Goal: Manage account settings

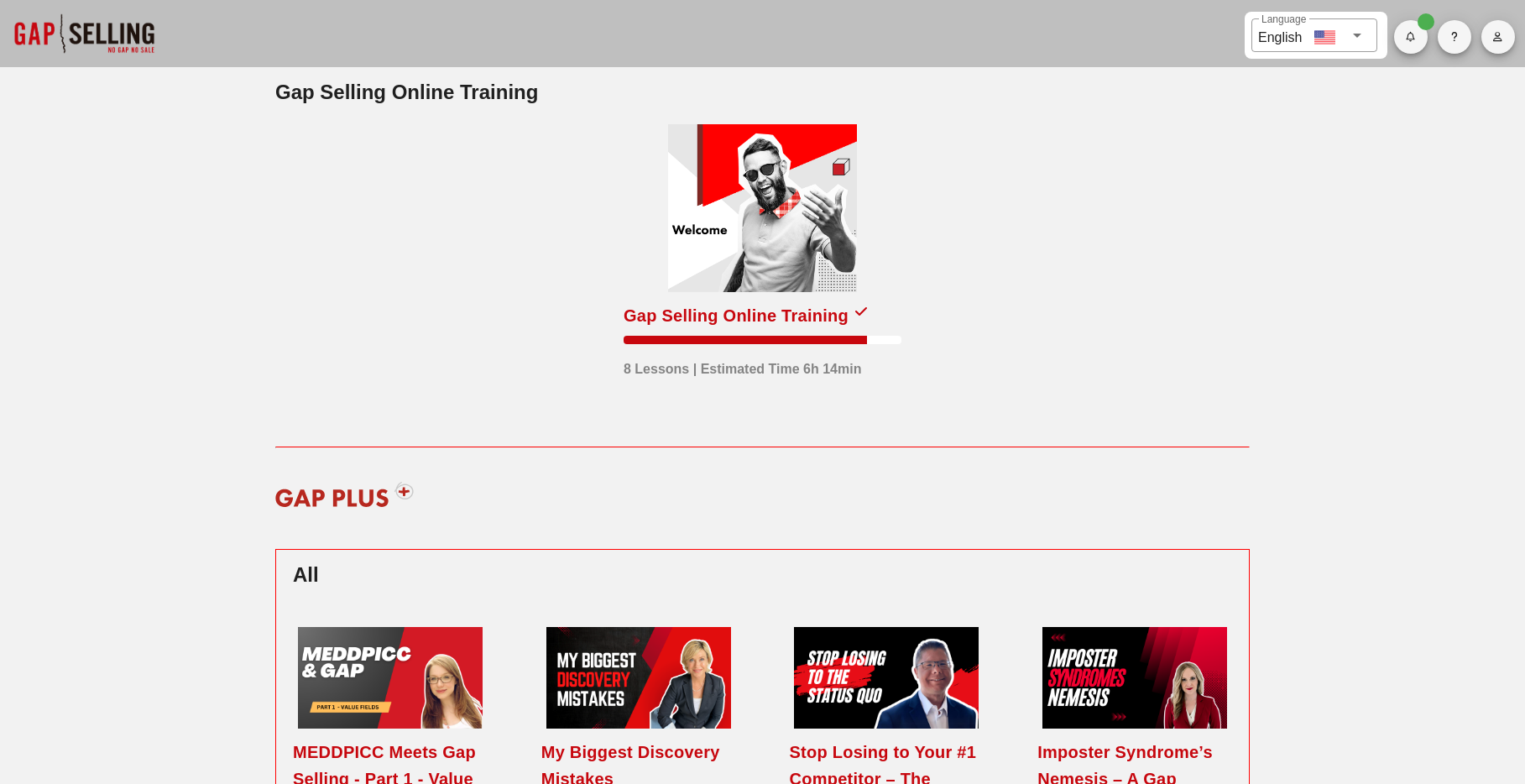
click at [1500, 32] on icon "button" at bounding box center [1498, 36] width 11 height 10
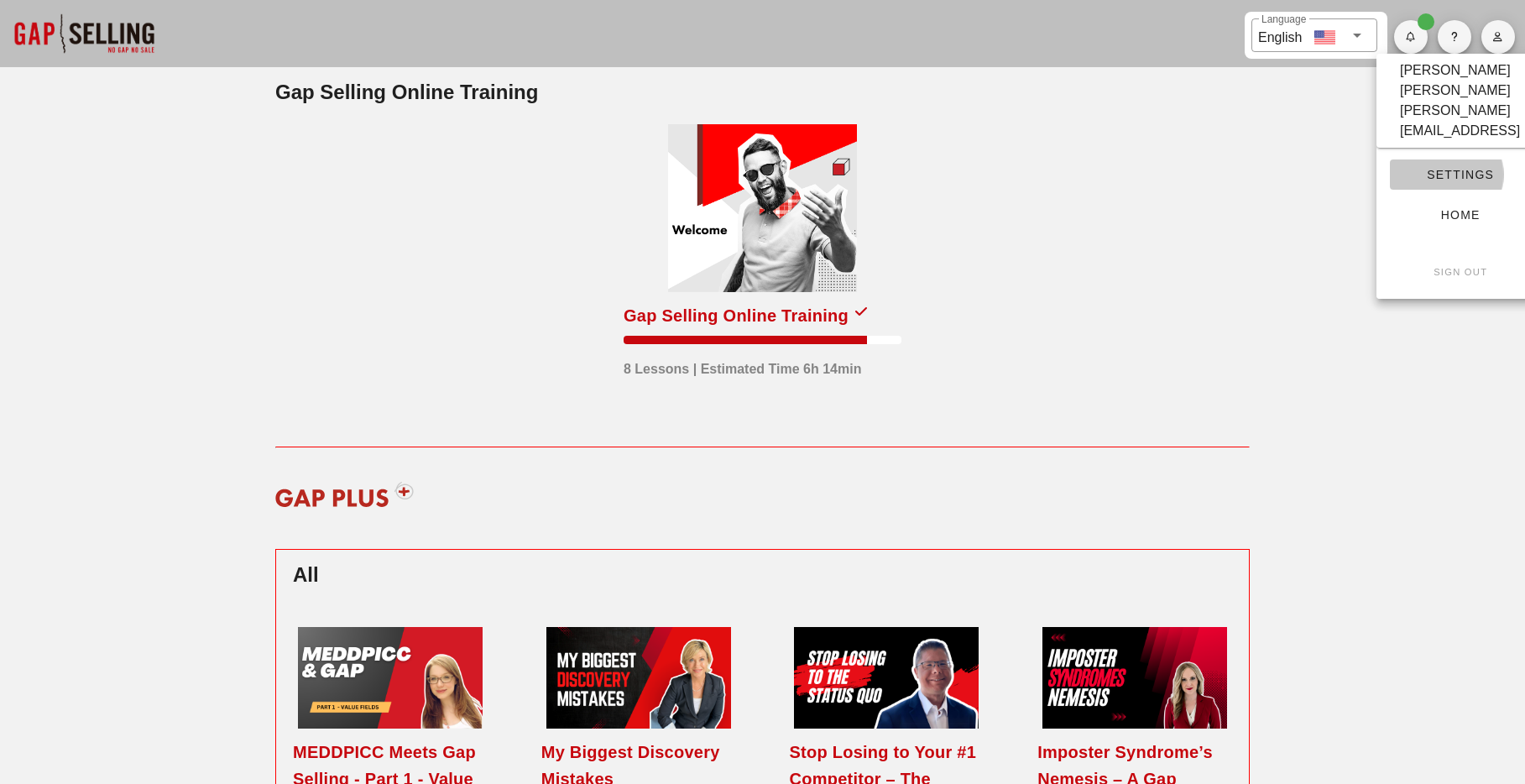
click at [1478, 168] on span "Settings" at bounding box center [1460, 174] width 114 height 14
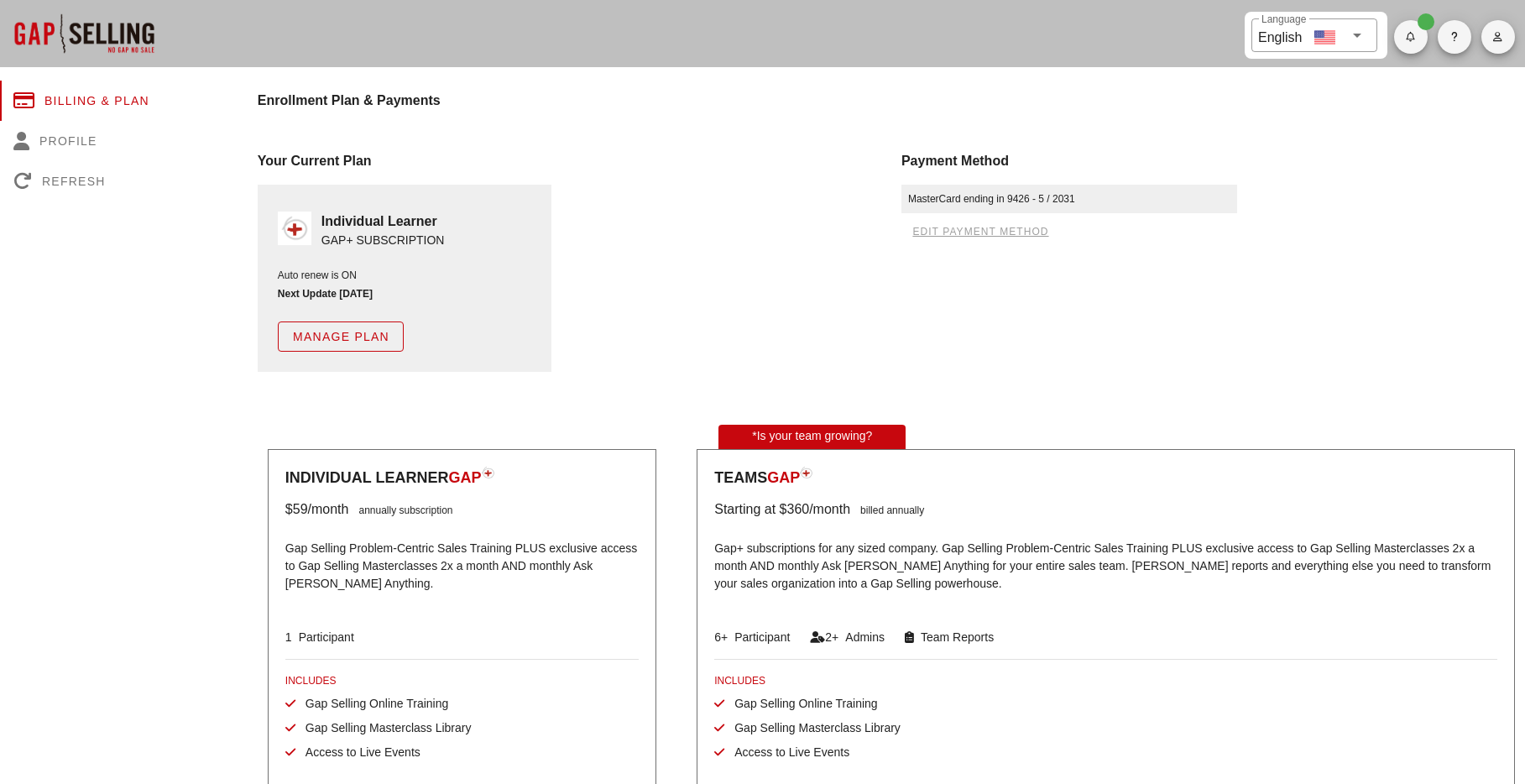
click at [390, 341] on span "Manage Plan" at bounding box center [341, 337] width 97 height 14
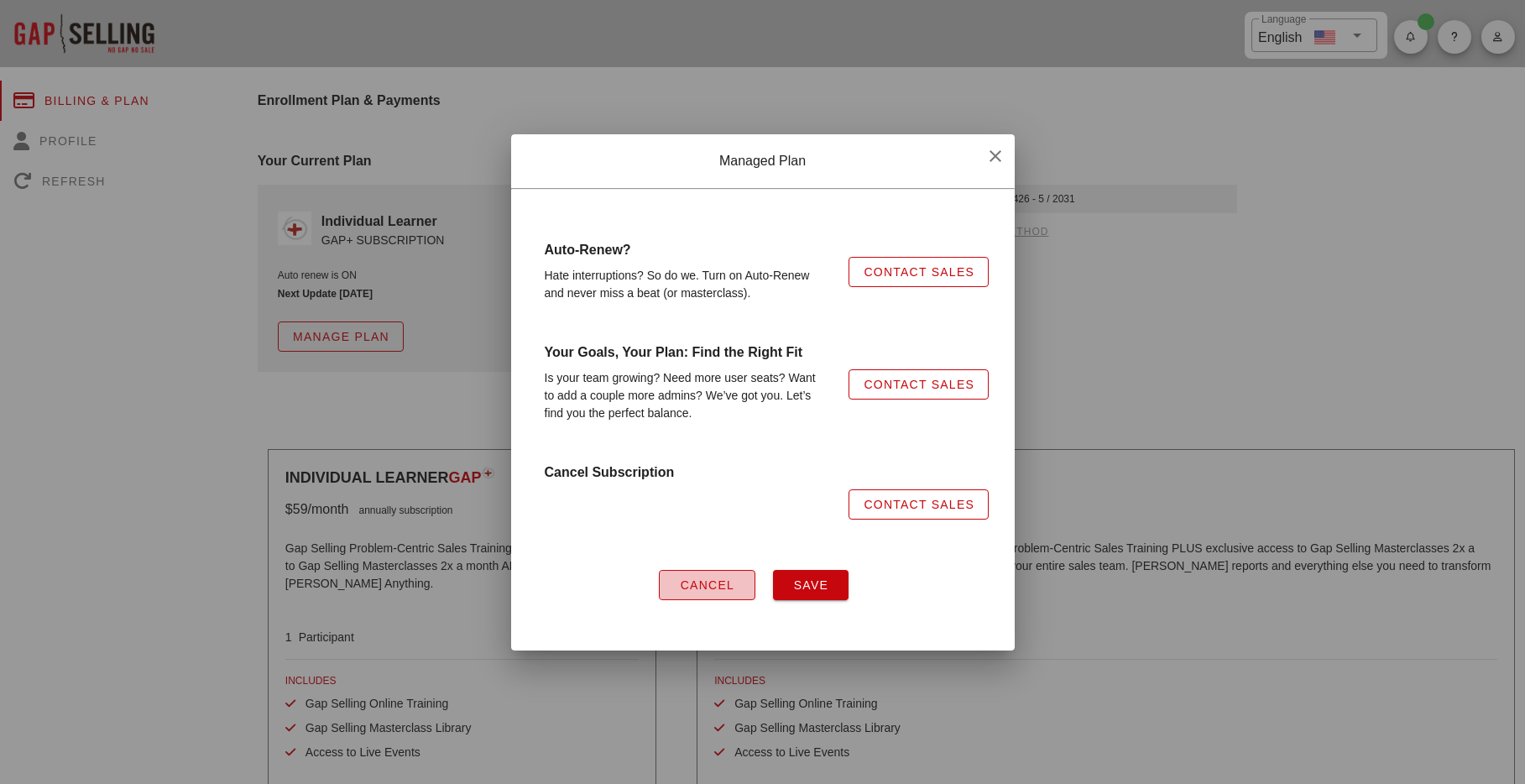
click at [719, 578] on span "Cancel" at bounding box center [707, 585] width 55 height 14
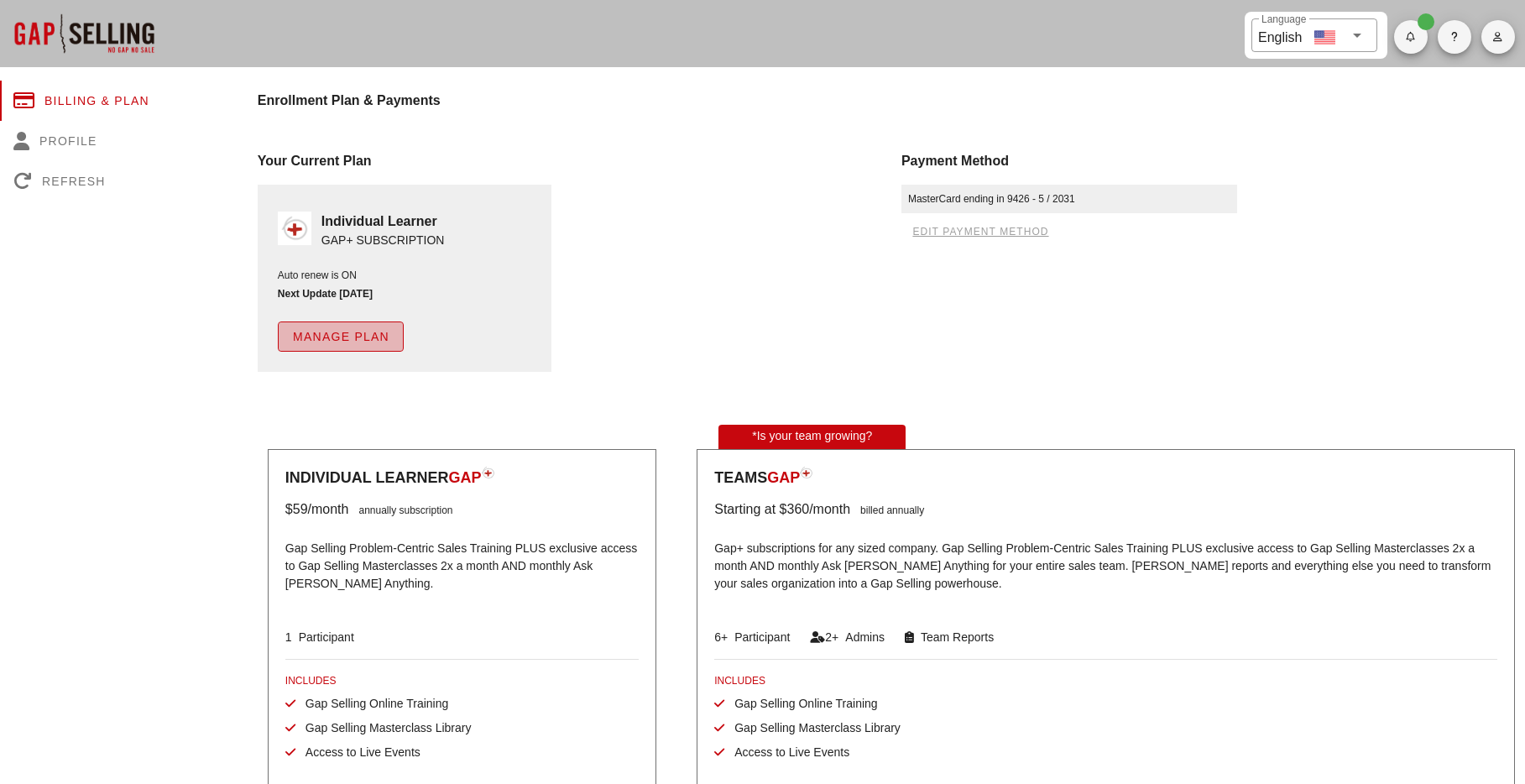
click at [367, 339] on span "Manage Plan" at bounding box center [341, 337] width 97 height 14
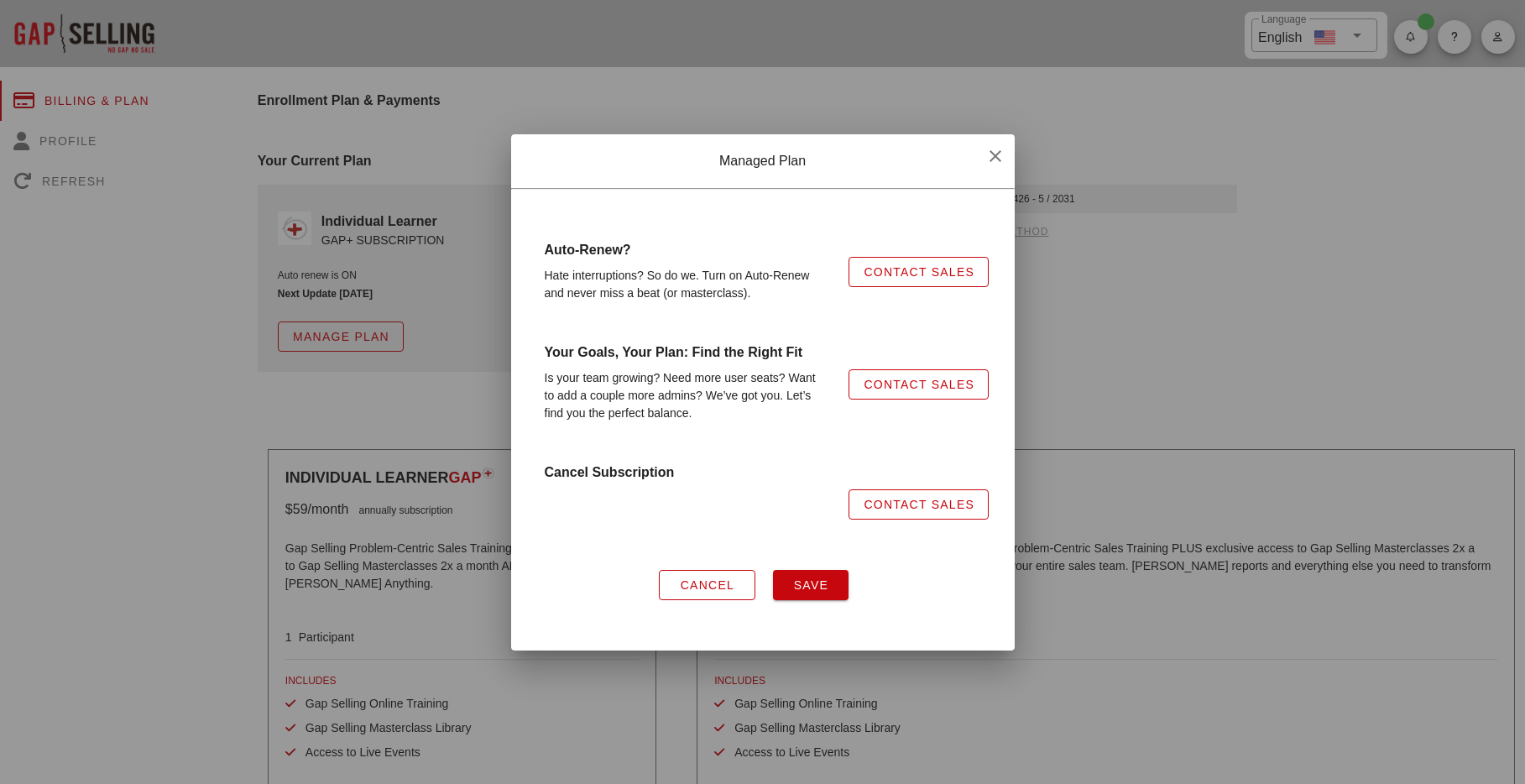
click at [1088, 400] on div at bounding box center [762, 392] width 1525 height 784
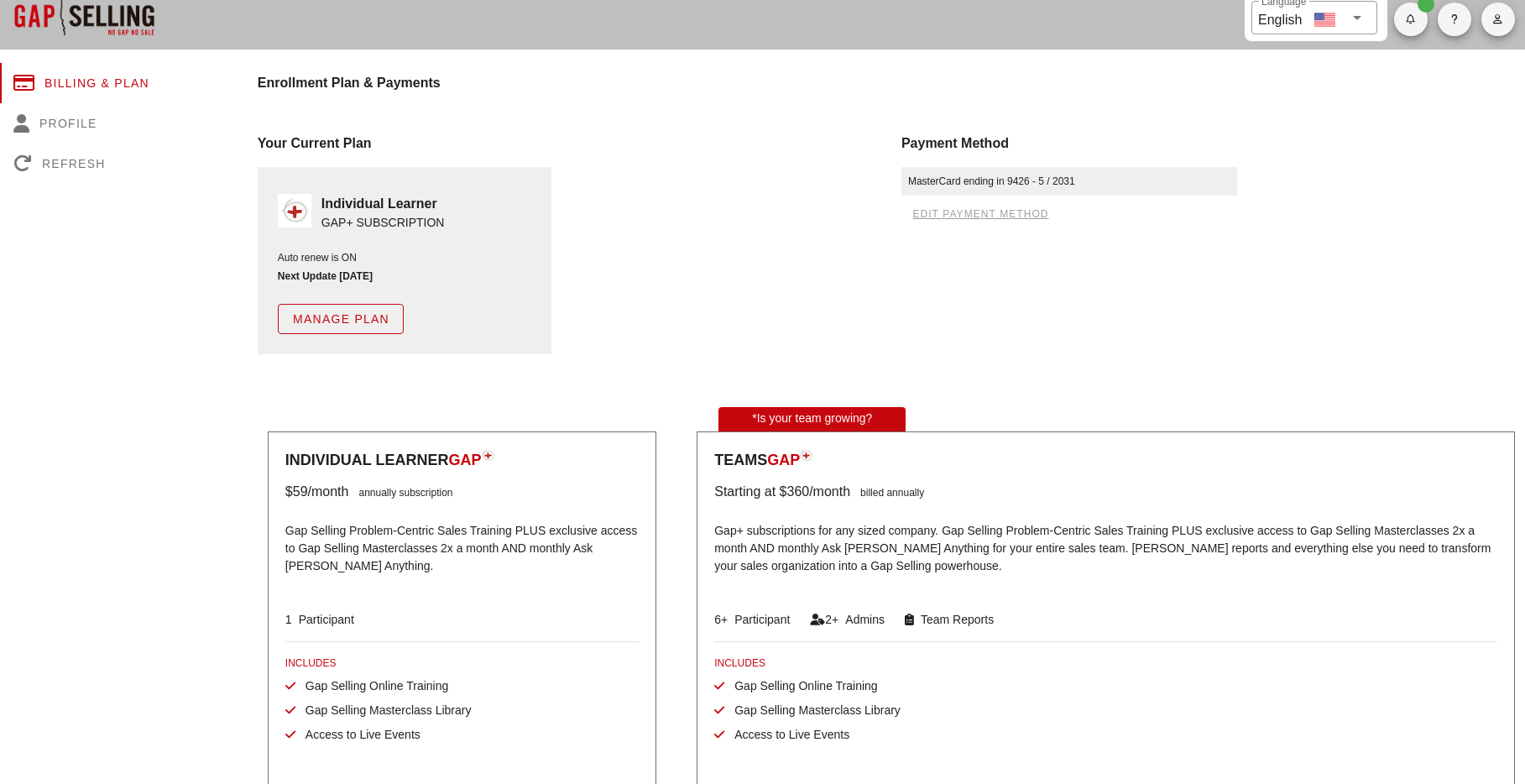
scroll to position [26, 0]
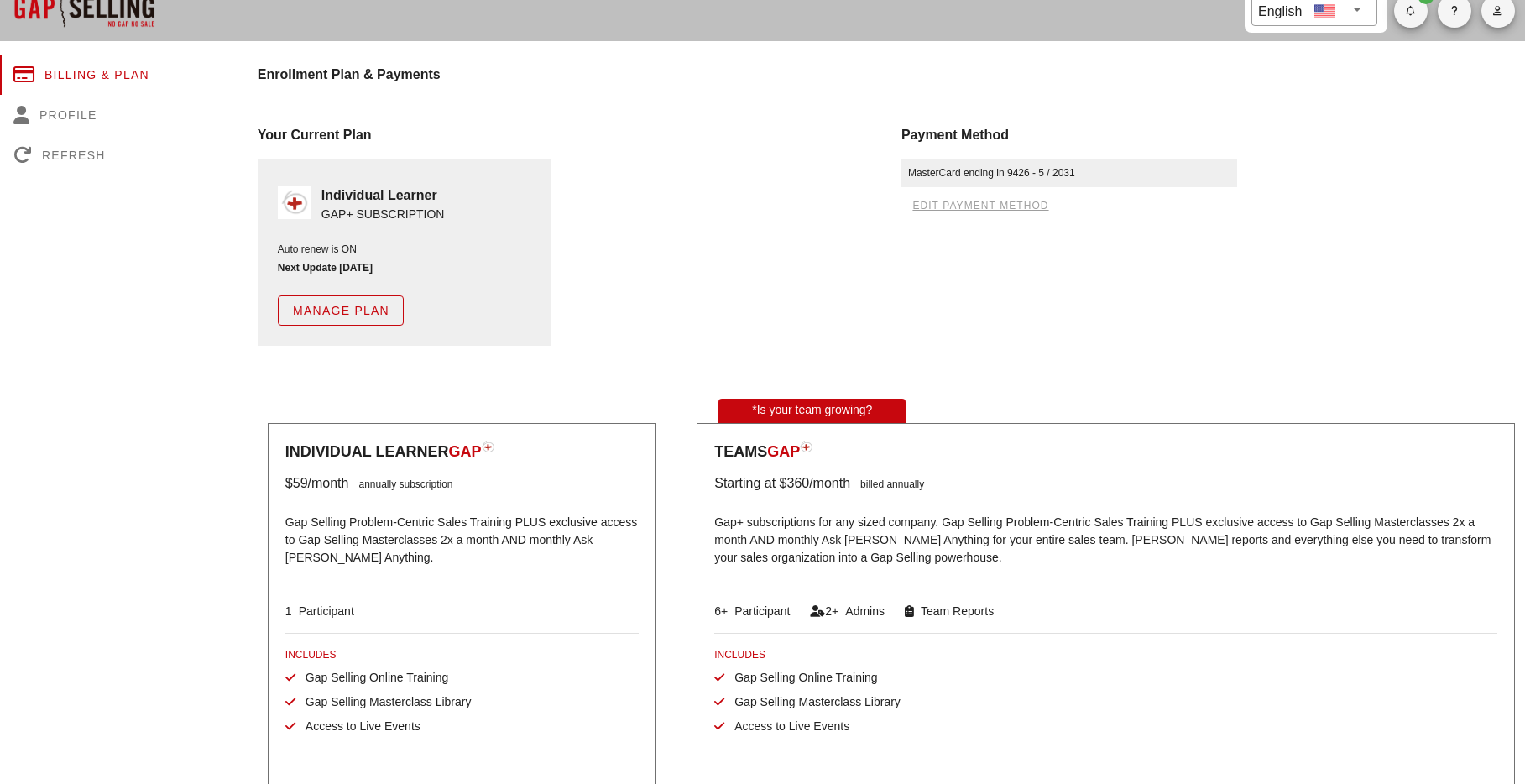
click at [951, 199] on span "edit payment method" at bounding box center [980, 205] width 137 height 12
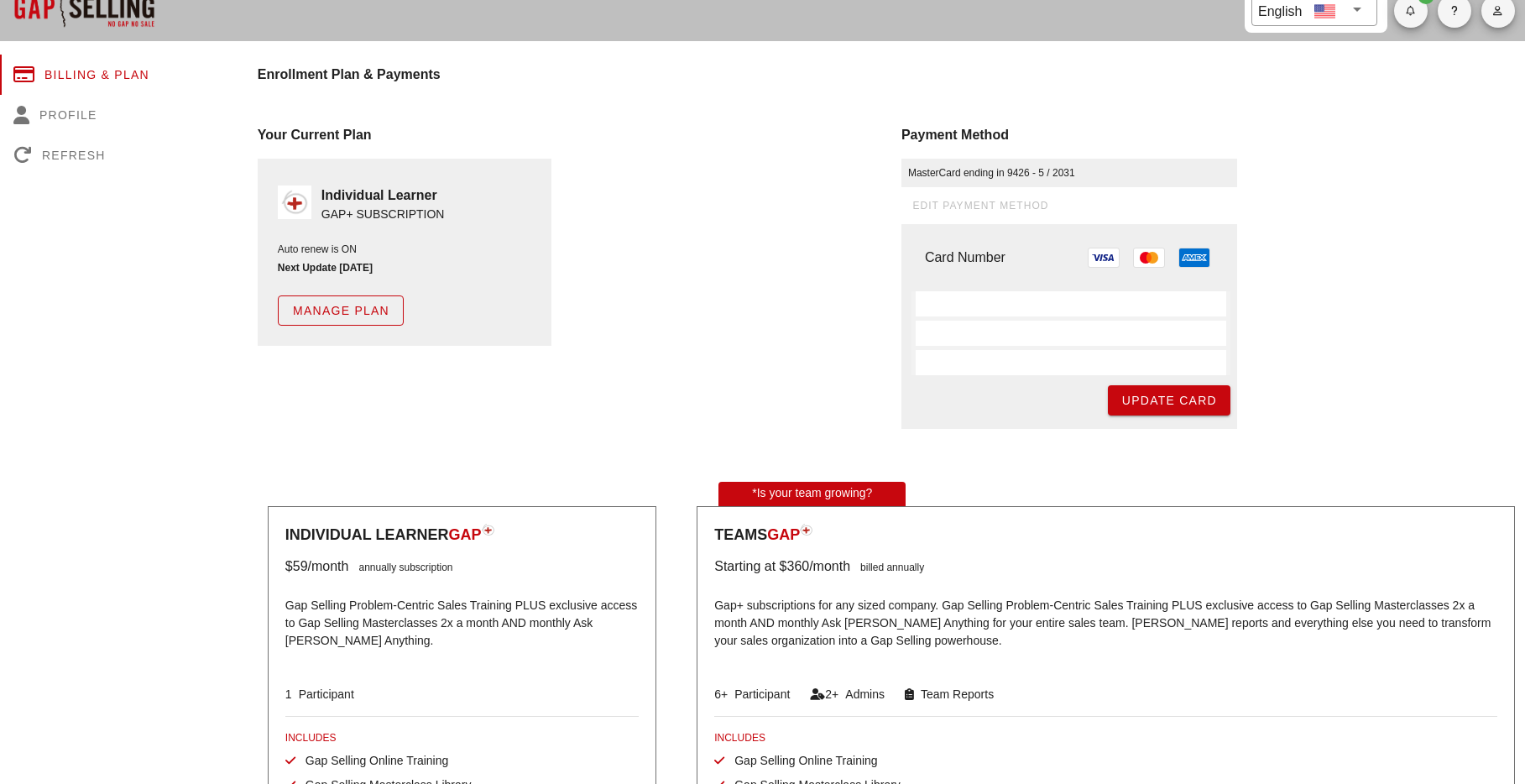
click at [336, 310] on span "Manage Plan" at bounding box center [341, 310] width 97 height 14
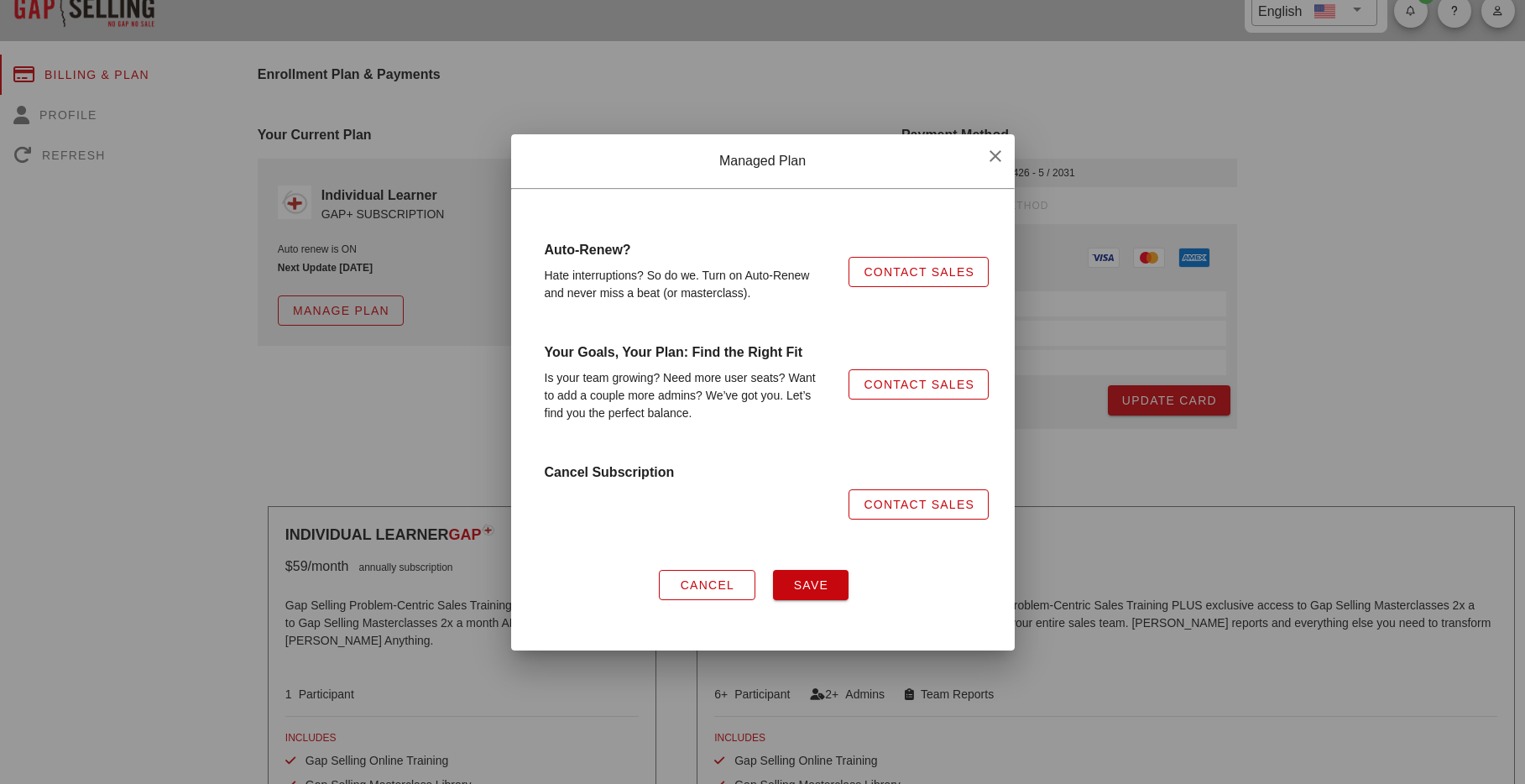
click at [958, 504] on span "Contact Sales" at bounding box center [919, 504] width 112 height 14
